Goal: Information Seeking & Learning: Learn about a topic

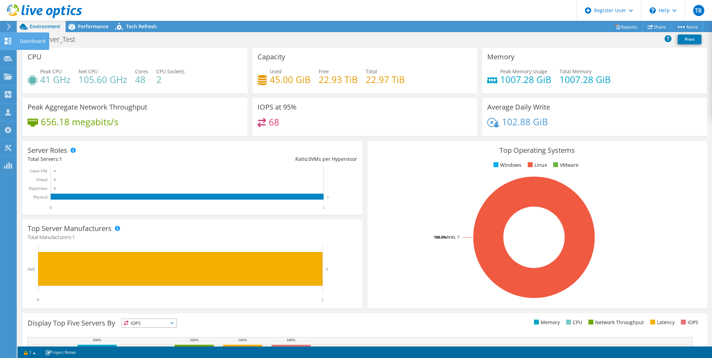
click at [11, 38] on icon at bounding box center [8, 41] width 8 height 7
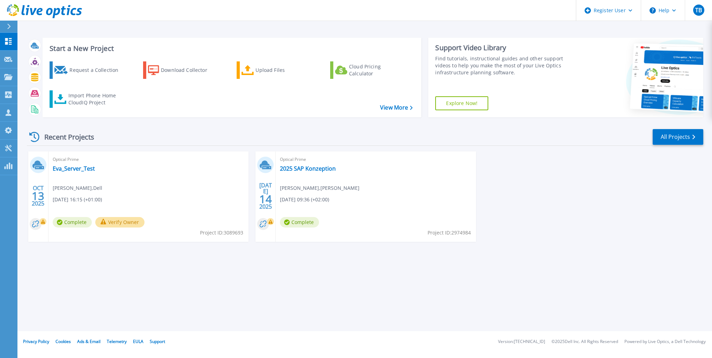
click at [8, 26] on icon at bounding box center [9, 27] width 4 height 6
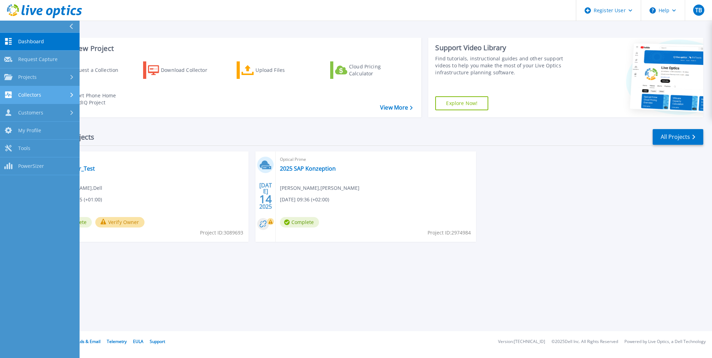
click at [28, 97] on span "Collectors" at bounding box center [29, 95] width 23 height 6
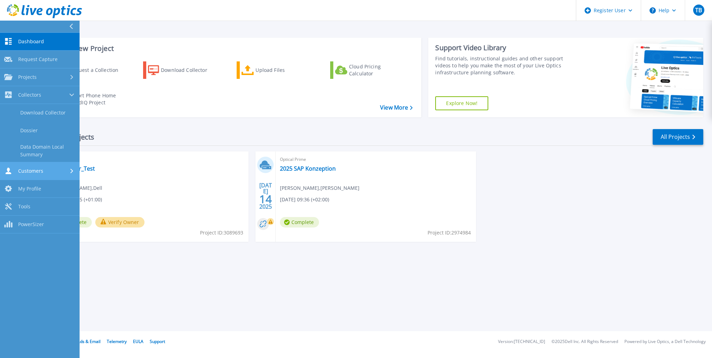
click at [44, 172] on div "Customers" at bounding box center [39, 171] width 71 height 7
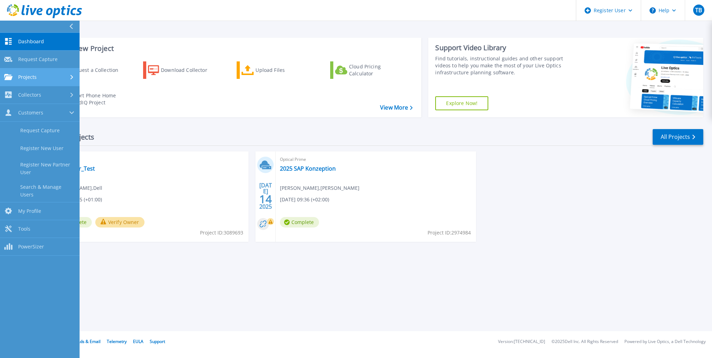
click at [33, 75] on span "Projects" at bounding box center [27, 77] width 19 height 6
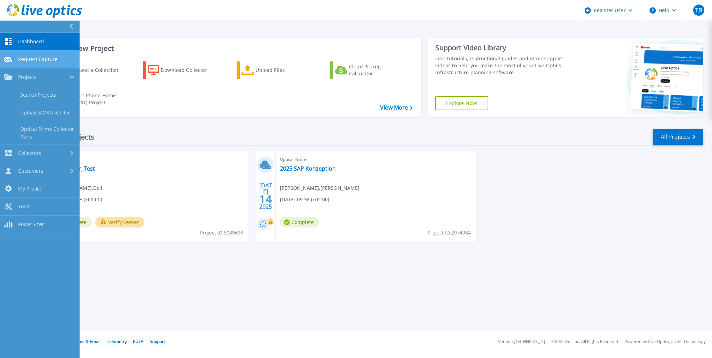
click at [36, 60] on span "Request Capture" at bounding box center [37, 59] width 39 height 6
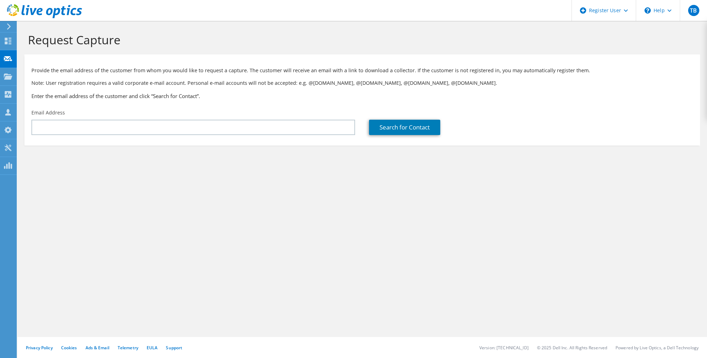
click at [10, 27] on icon at bounding box center [8, 26] width 5 height 6
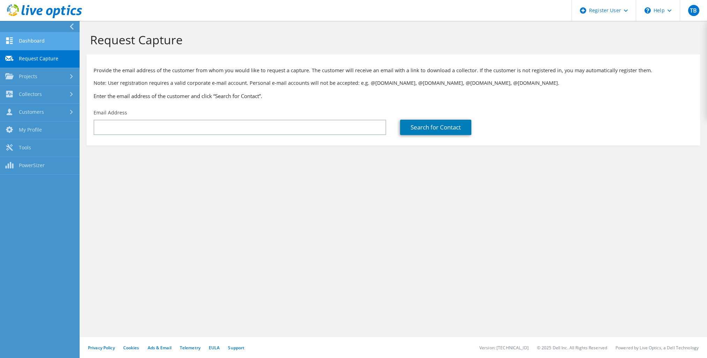
click at [27, 40] on link "Dashboard" at bounding box center [40, 41] width 80 height 18
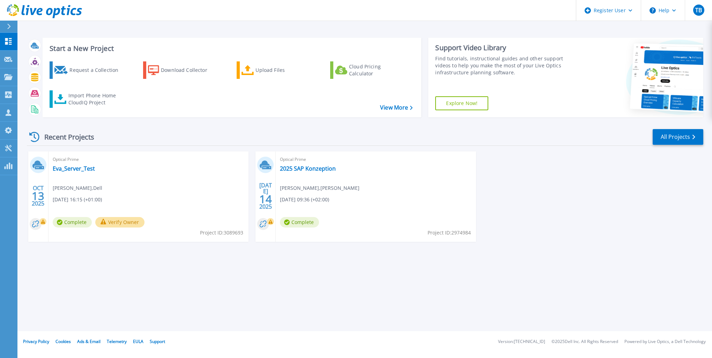
click at [147, 179] on div "Optical Prime Eva_Server_Test John Emeh , Dell 10/13/2025, 16:15 (+01:00) Compl…" at bounding box center [149, 197] width 200 height 90
click at [68, 170] on link "Eva_Server_Test" at bounding box center [74, 168] width 42 height 7
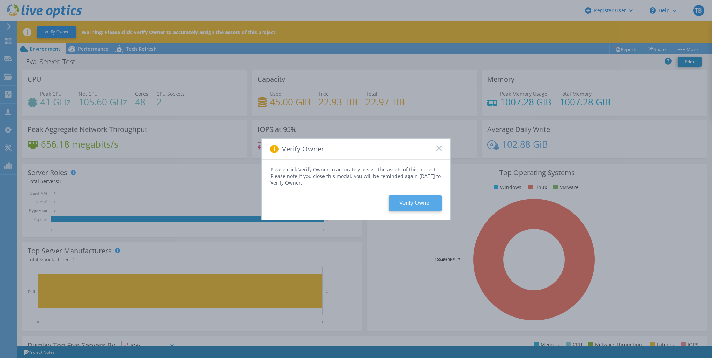
click at [420, 201] on button "Verify Owner" at bounding box center [415, 204] width 53 height 16
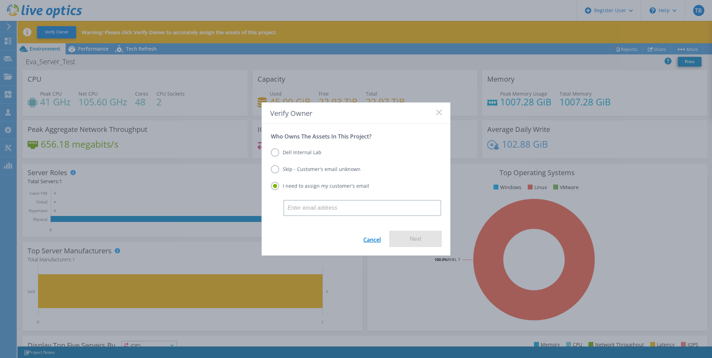
click at [366, 243] on link "Cancel" at bounding box center [372, 239] width 17 height 16
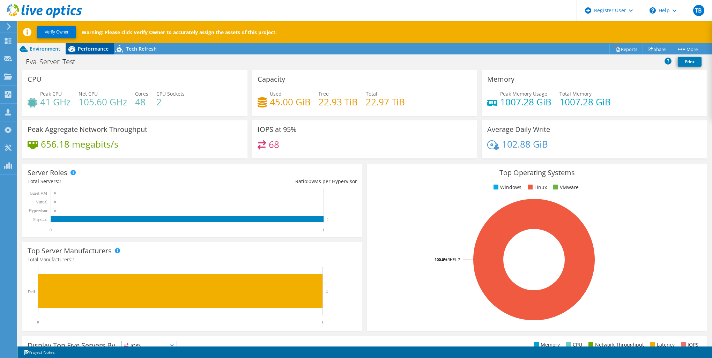
click at [86, 49] on span "Performance" at bounding box center [93, 48] width 31 height 7
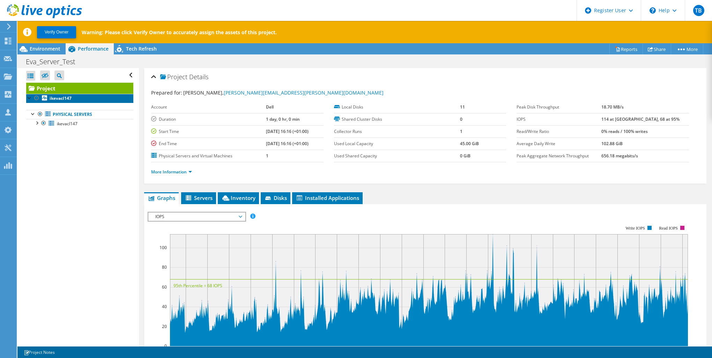
click at [57, 100] on b "ikevacl147" at bounding box center [61, 98] width 22 height 6
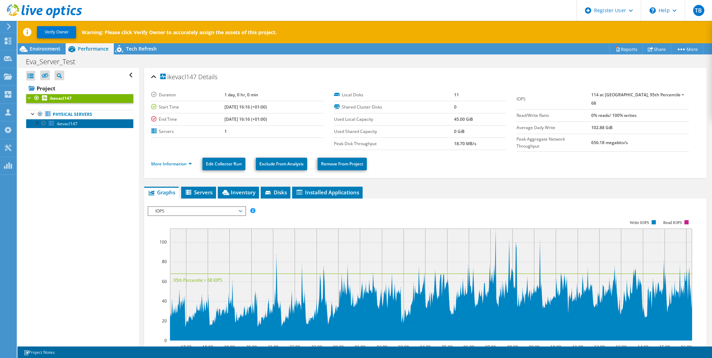
click at [59, 124] on span "ikevacl147" at bounding box center [67, 124] width 21 height 6
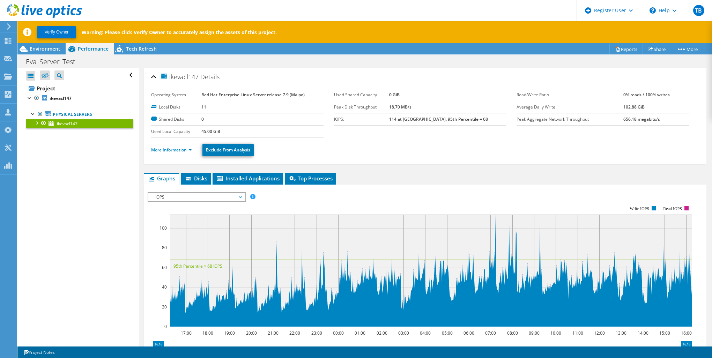
click at [243, 197] on span "IOPS" at bounding box center [196, 197] width 97 height 8
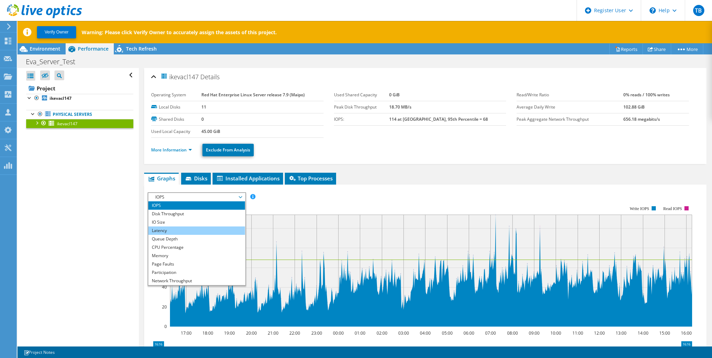
click at [161, 232] on li "Latency" at bounding box center [196, 231] width 97 height 8
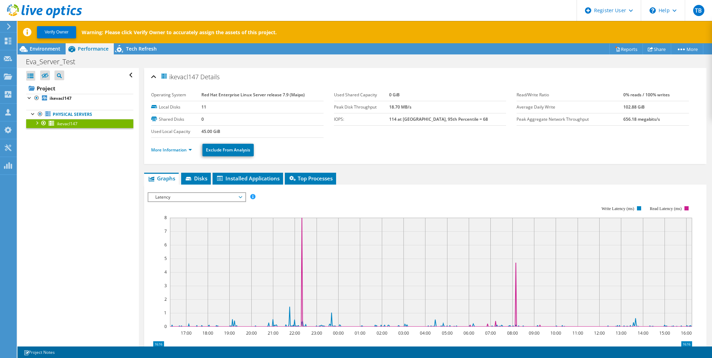
click at [241, 196] on span "Latency" at bounding box center [197, 197] width 90 height 8
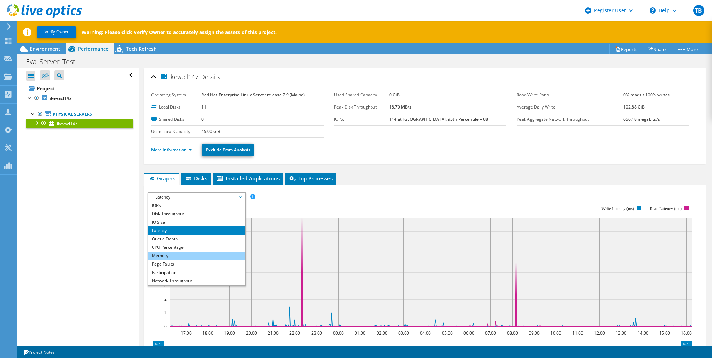
click at [173, 255] on li "Memory" at bounding box center [196, 256] width 97 height 8
